Goal: Task Accomplishment & Management: Complete application form

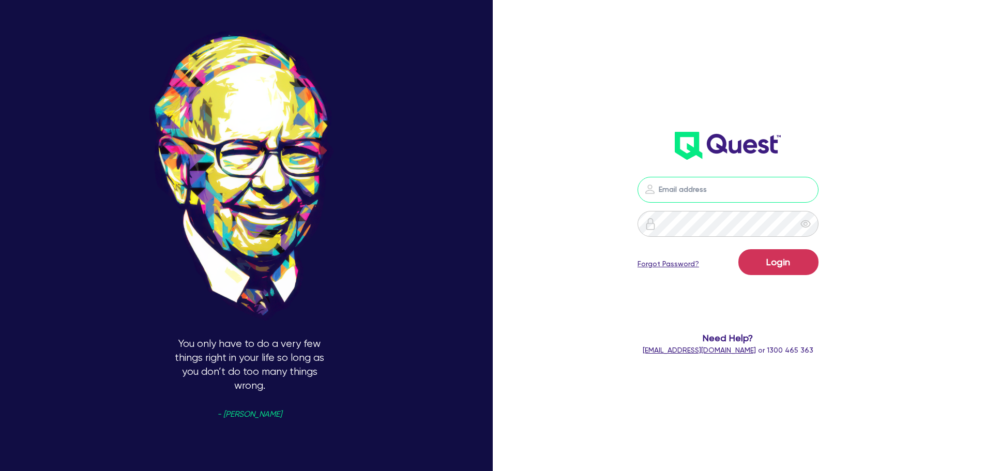
type input "[PERSON_NAME][EMAIL_ADDRESS][PERSON_NAME][DOMAIN_NAME]"
click at [787, 264] on button "Login" at bounding box center [778, 262] width 80 height 26
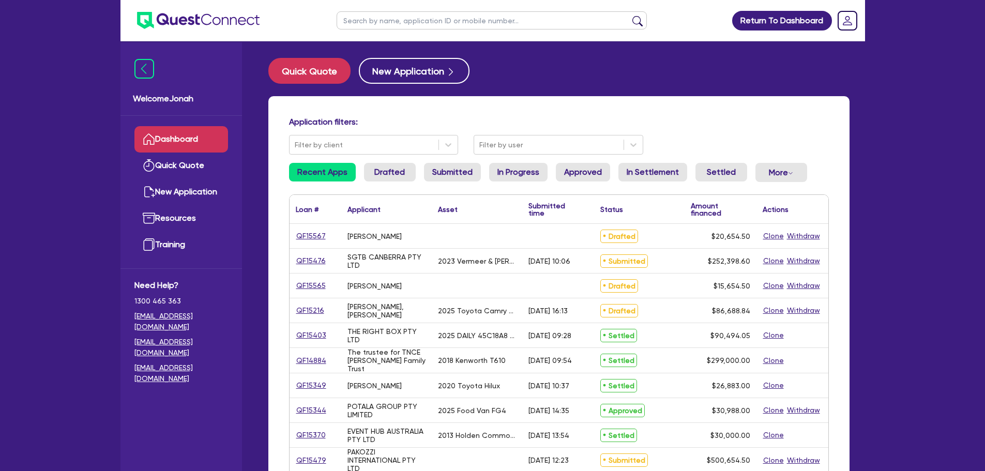
click at [373, 26] on input "text" at bounding box center [491, 20] width 310 height 18
type input "[PERSON_NAME]"
click at [629, 16] on button "submit" at bounding box center [637, 23] width 17 height 14
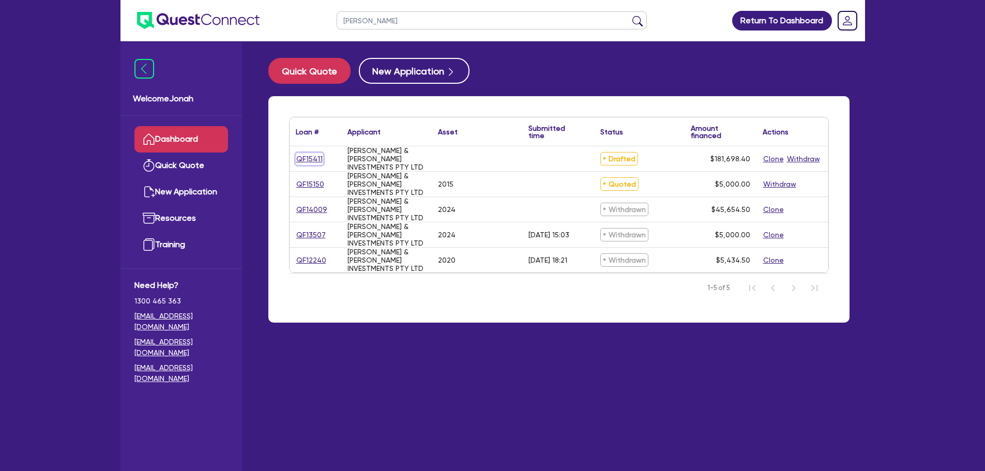
click at [319, 157] on link "QF15411" at bounding box center [309, 159] width 27 height 12
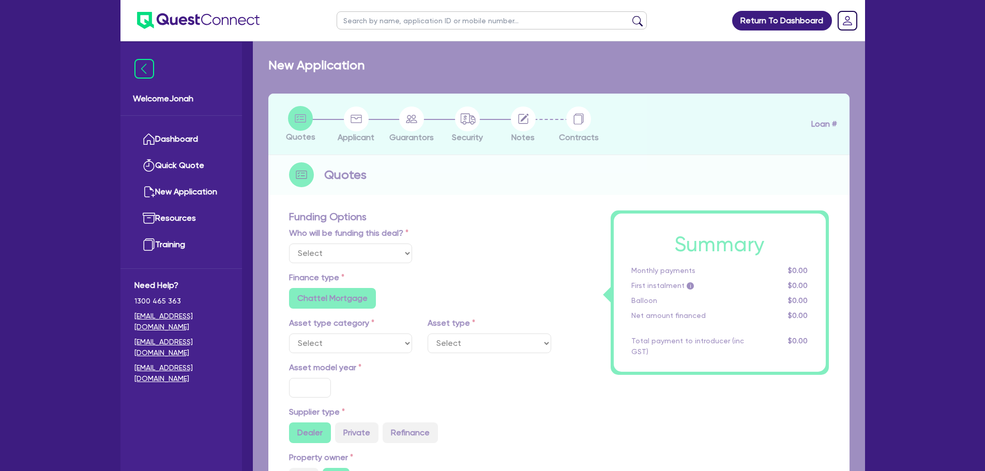
select select "Other"
radio input "false"
type input "180,000"
type input "3"
type input "5,450.95"
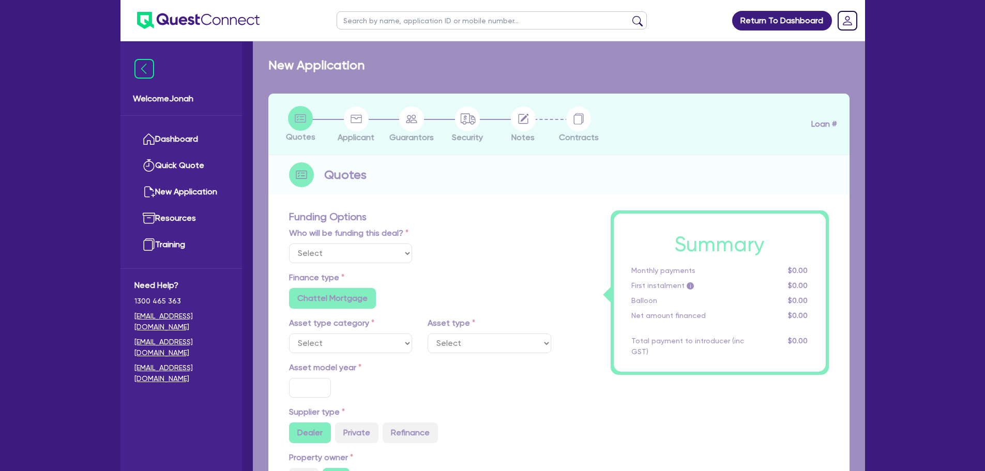
type input "7.99"
type input "949"
radio input "true"
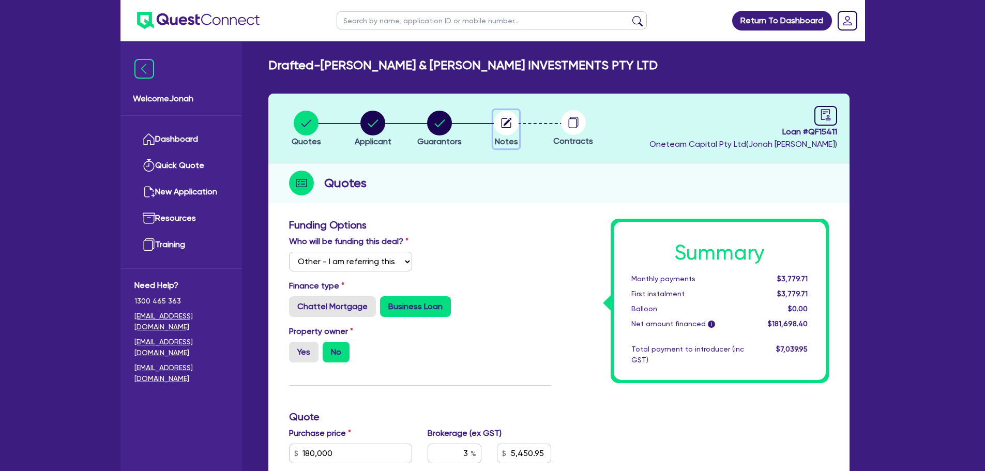
click at [512, 132] on circle "button" at bounding box center [506, 123] width 25 height 25
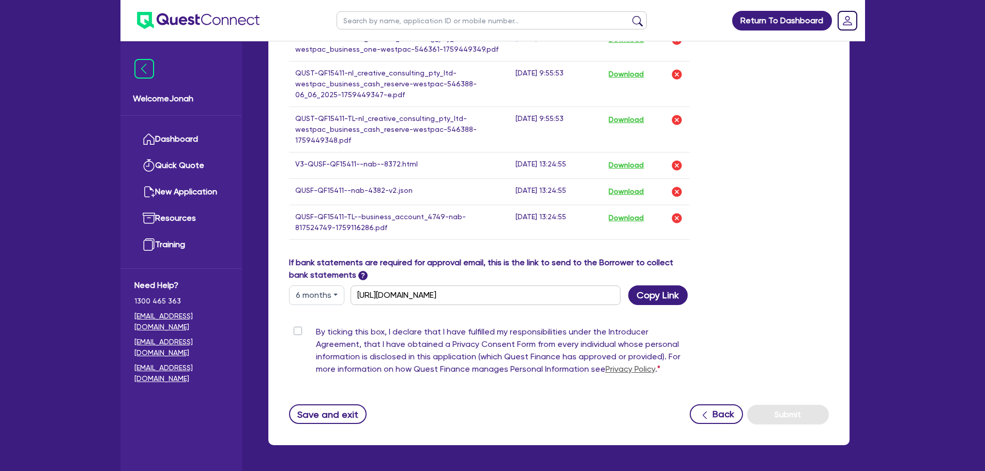
scroll to position [619, 0]
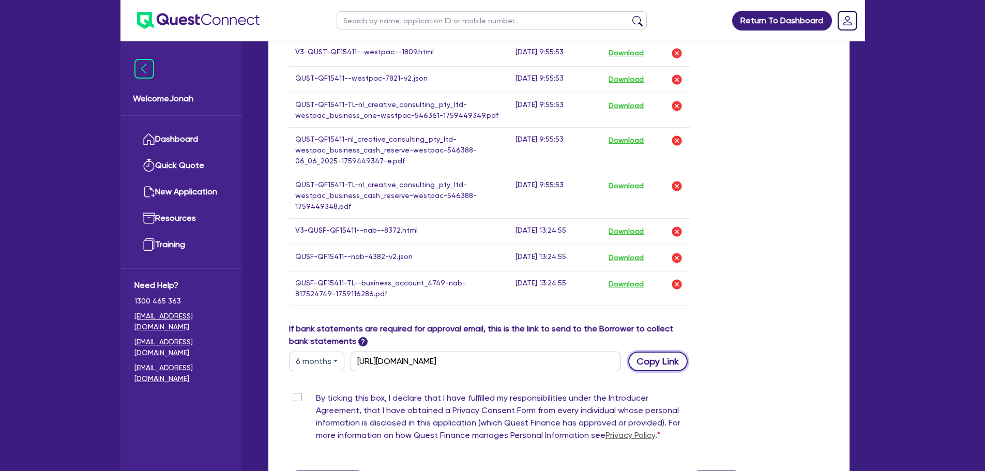
click at [660, 357] on button "Copy Link" at bounding box center [657, 361] width 59 height 20
